Goal: Task Accomplishment & Management: Complete application form

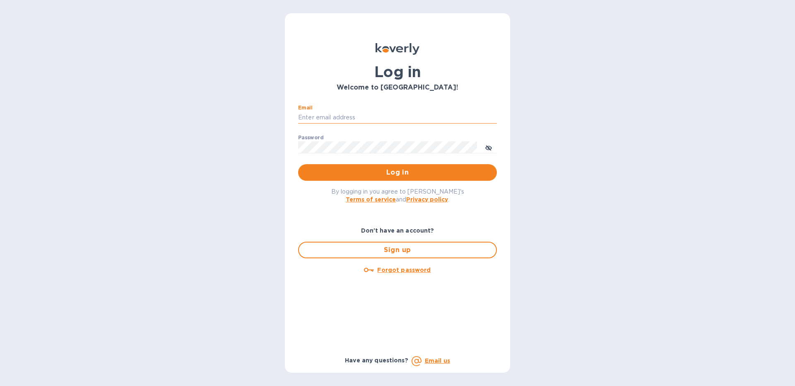
click at [310, 117] on input "Email" at bounding box center [397, 117] width 199 height 12
type input "[EMAIL_ADDRESS][DOMAIN_NAME]"
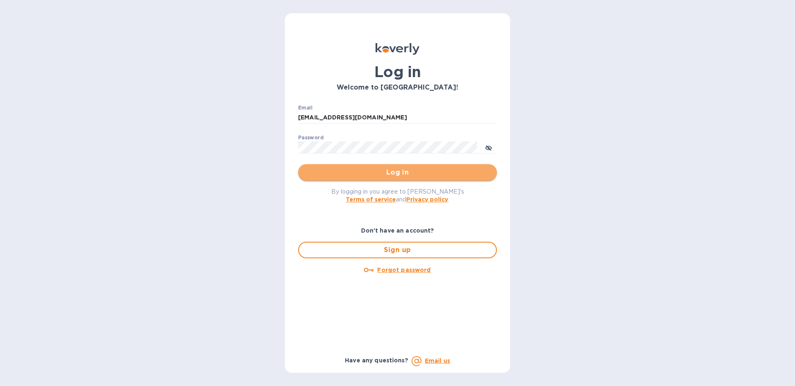
click at [318, 167] on button "Log in" at bounding box center [397, 172] width 199 height 17
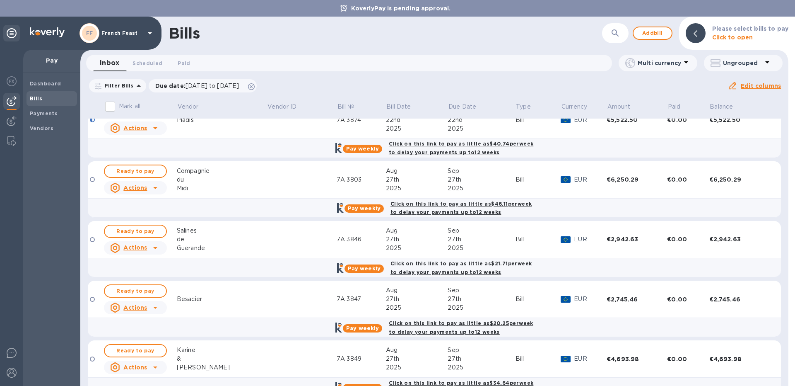
scroll to position [398, 0]
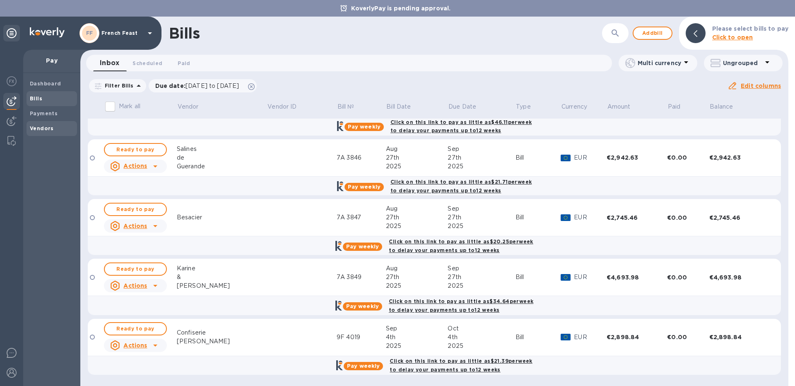
click at [36, 127] on b "Vendors" at bounding box center [42, 128] width 24 height 6
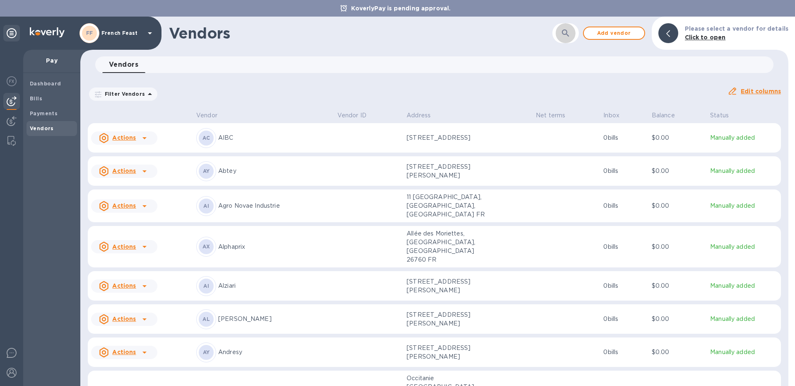
click at [571, 38] on icon "button" at bounding box center [566, 33] width 10 height 10
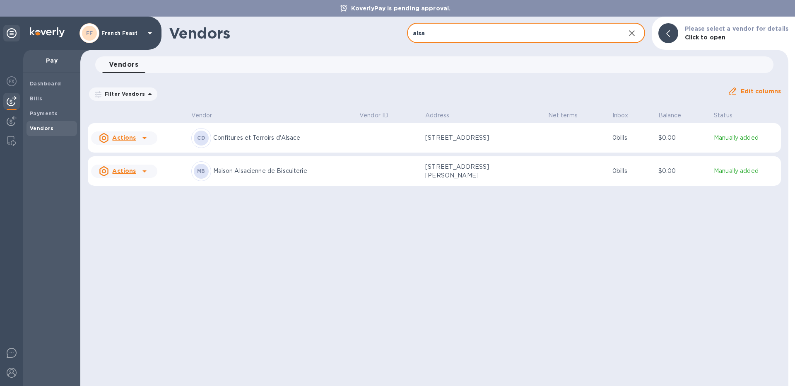
type input "alsa"
click at [274, 180] on div "MB Maison Alsacienne de Biscuiterie" at bounding box center [272, 171] width 162 height 20
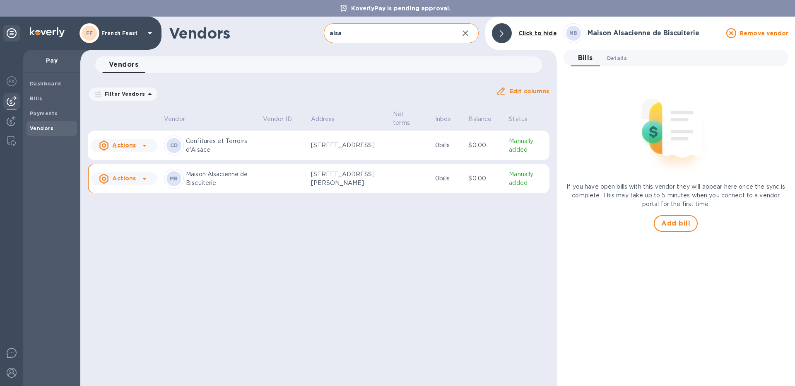
click at [625, 60] on span "Details 0" at bounding box center [617, 58] width 20 height 9
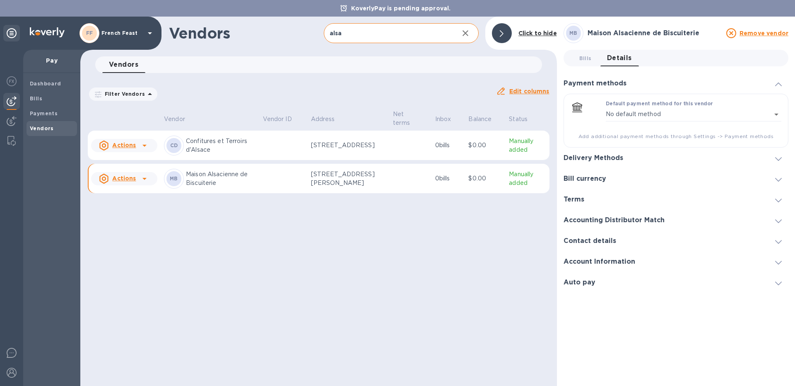
click at [601, 157] on h3 "Delivery Methods" at bounding box center [594, 158] width 60 height 8
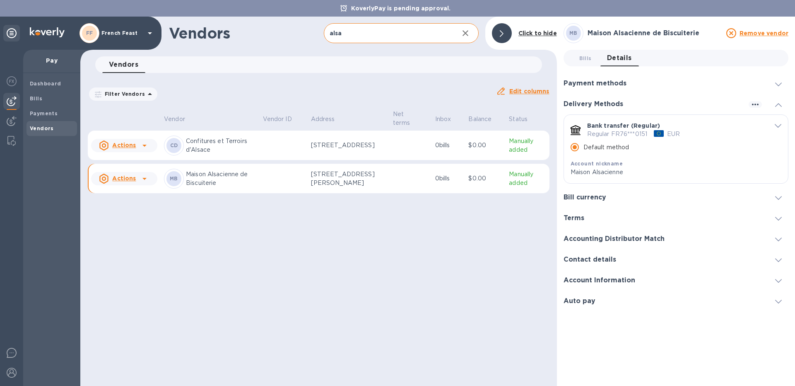
click at [777, 123] on span "default-method" at bounding box center [778, 125] width 7 height 8
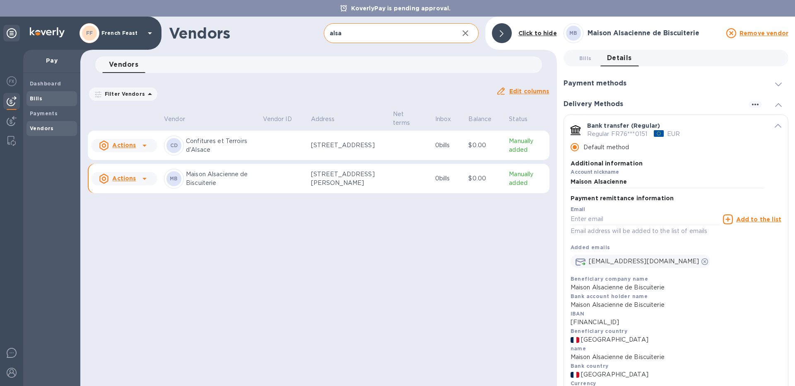
click at [54, 101] on span "Bills" at bounding box center [52, 98] width 44 height 8
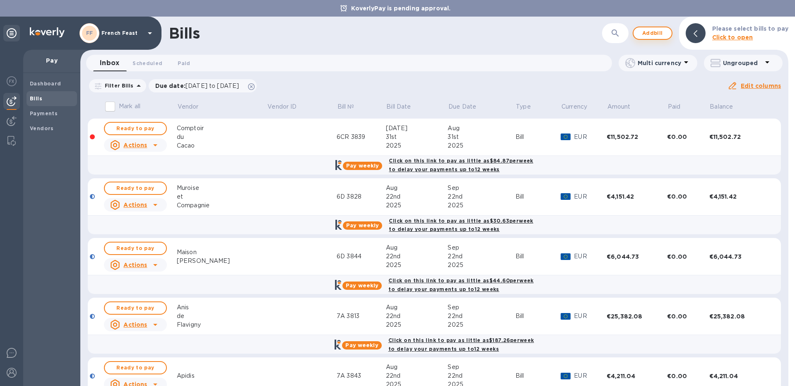
click at [663, 36] on span "Add bill" at bounding box center [652, 33] width 25 height 10
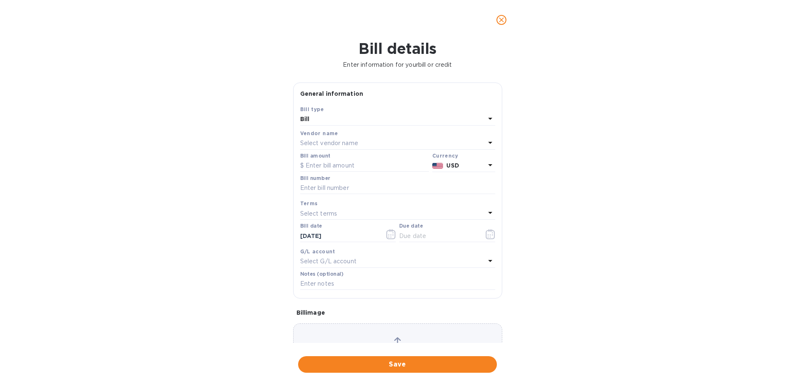
click at [360, 145] on div "Select vendor name" at bounding box center [392, 144] width 185 height 12
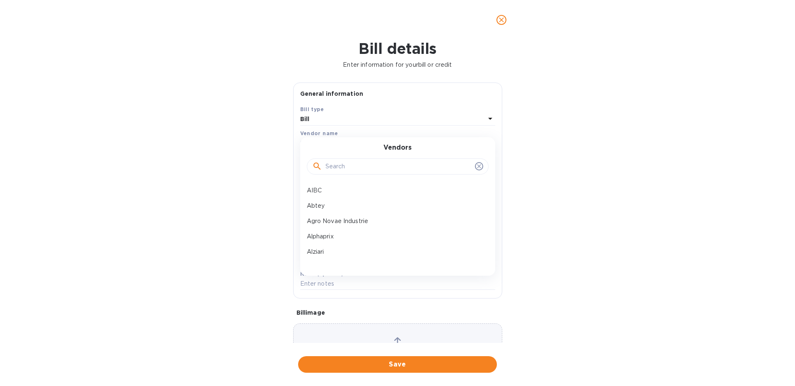
click at [361, 168] on input "text" at bounding box center [399, 166] width 146 height 12
type input "mais"
click at [338, 186] on div "Maison Alsacienne de Biscuiterie" at bounding box center [395, 190] width 182 height 15
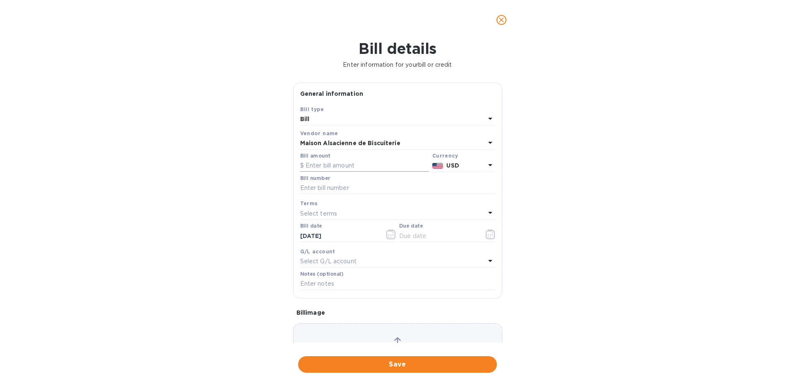
click at [327, 171] on input "text" at bounding box center [364, 165] width 129 height 12
type input "4,599.83"
click at [451, 167] on b "USD" at bounding box center [453, 165] width 12 height 7
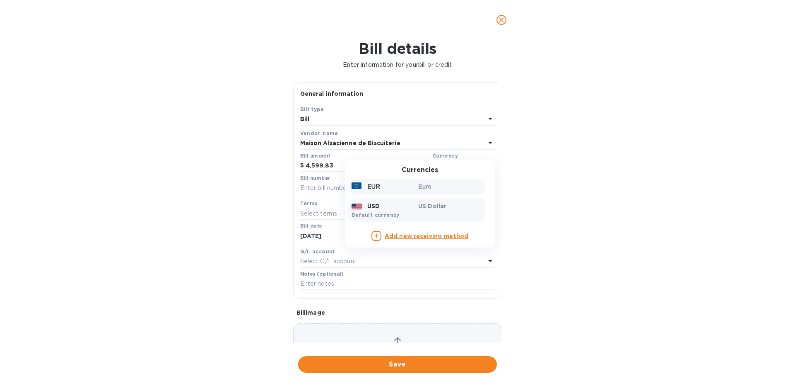
click at [432, 188] on p "Euro" at bounding box center [450, 186] width 64 height 9
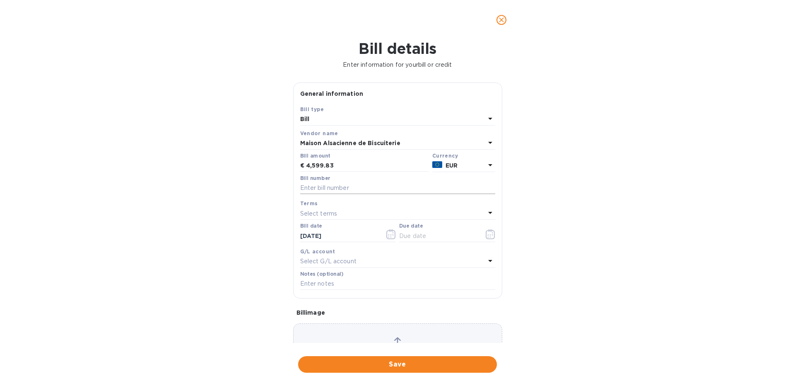
click at [363, 191] on input "text" at bounding box center [397, 188] width 195 height 12
type input "9H 3918"
click at [489, 234] on icon "button" at bounding box center [491, 234] width 10 height 10
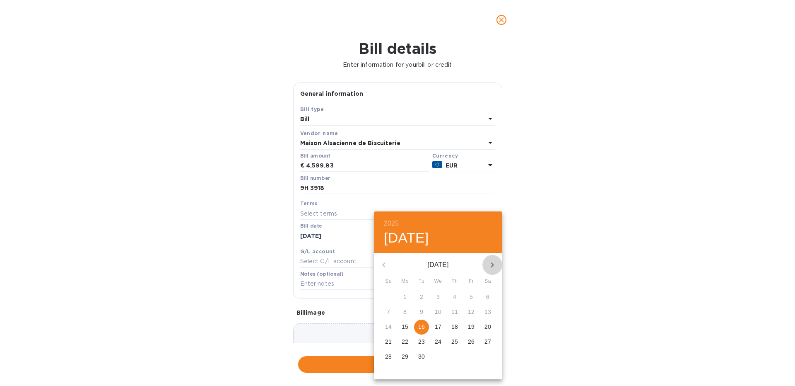
click at [489, 263] on icon "button" at bounding box center [493, 265] width 10 height 10
click at [456, 326] on p "16" at bounding box center [455, 326] width 7 height 8
type input "[DATE]"
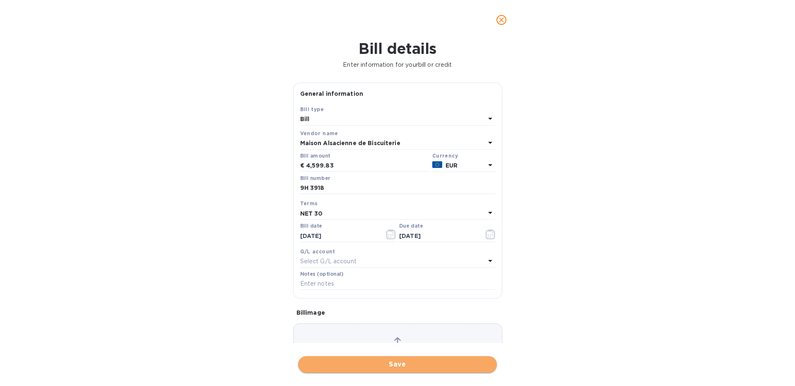
click at [345, 363] on span "Save" at bounding box center [398, 364] width 186 height 10
